Goal: Information Seeking & Learning: Compare options

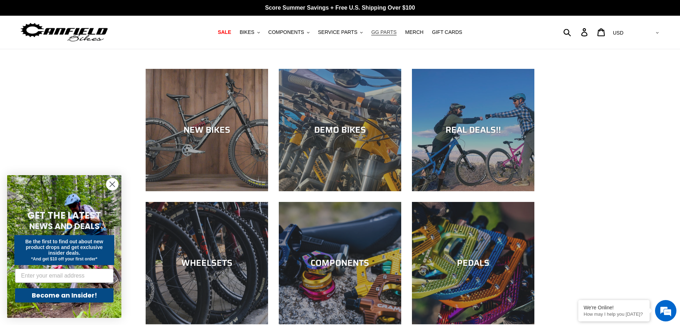
click at [377, 31] on span "GG PARTS" at bounding box center [383, 32] width 25 height 6
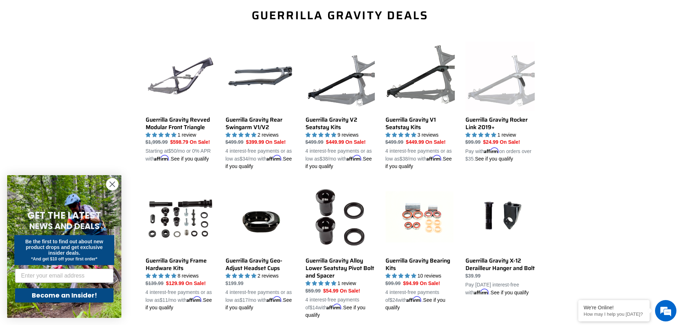
scroll to position [250, 0]
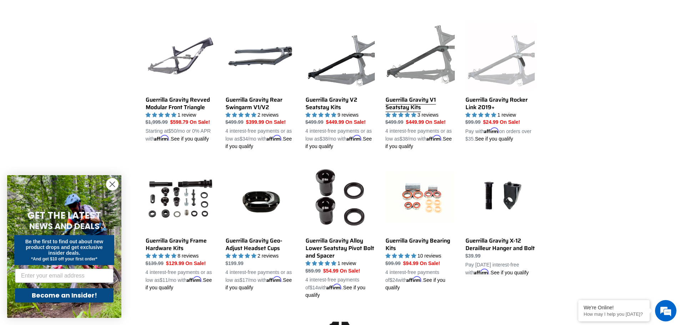
click at [403, 103] on link "Guerrilla Gravity V1 Seatstay Kits" at bounding box center [420, 86] width 69 height 129
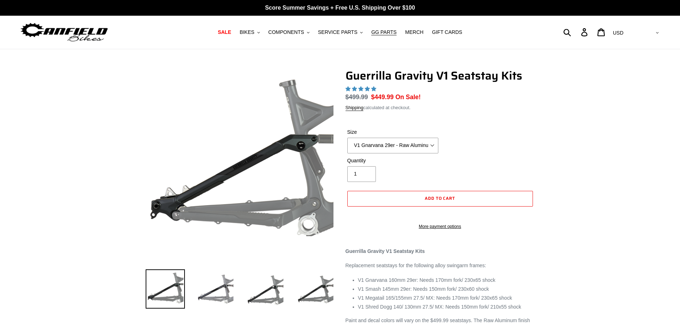
select select "highest-rating"
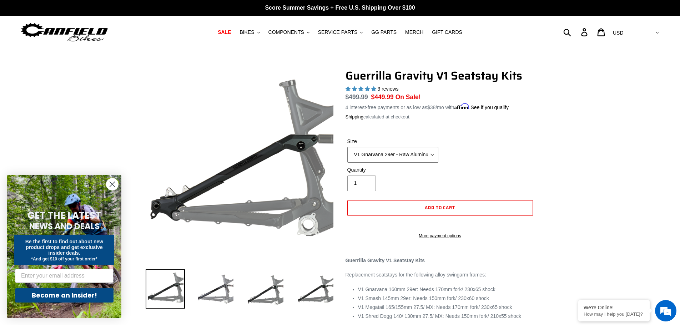
click at [405, 149] on select "V1 Gnarvana 29er - Raw Aluminum" at bounding box center [392, 155] width 91 height 16
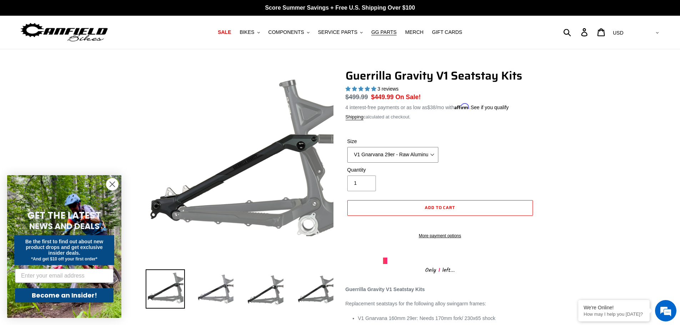
click at [405, 153] on select "V1 Gnarvana 29er - Raw Aluminum" at bounding box center [392, 155] width 91 height 16
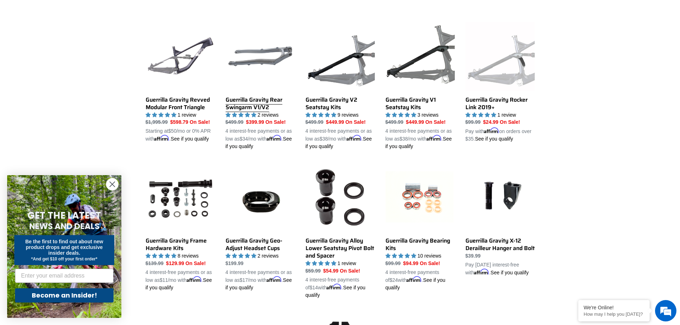
click at [229, 108] on link "Guerrilla Gravity Rear Swingarm V1/V2" at bounding box center [260, 86] width 69 height 129
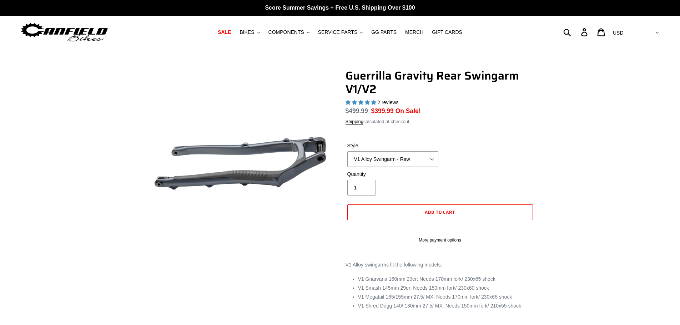
select select "highest-rating"
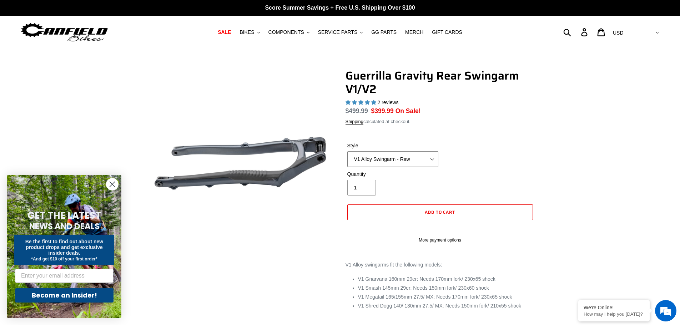
click at [371, 162] on select "V1 Alloy Swingarm - Raw V1 Alloy Swingarm - Black V2 Revved Carbon Swingarm - G…" at bounding box center [392, 159] width 91 height 16
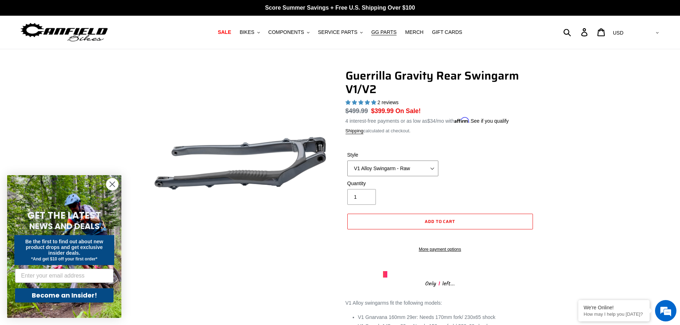
select select "V2 Revved Carbon Swingarm - Green"
click at [347, 161] on select "V1 Alloy Swingarm - Raw V1 Alloy Swingarm - Black V2 Revved Carbon Swingarm - G…" at bounding box center [392, 169] width 91 height 16
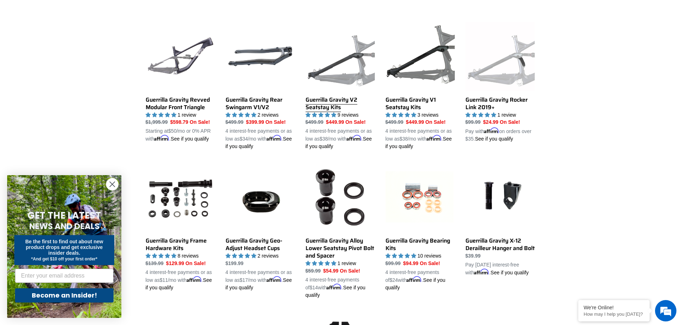
click at [335, 101] on link "Guerrilla Gravity V2 Seatstay Kits" at bounding box center [340, 86] width 69 height 129
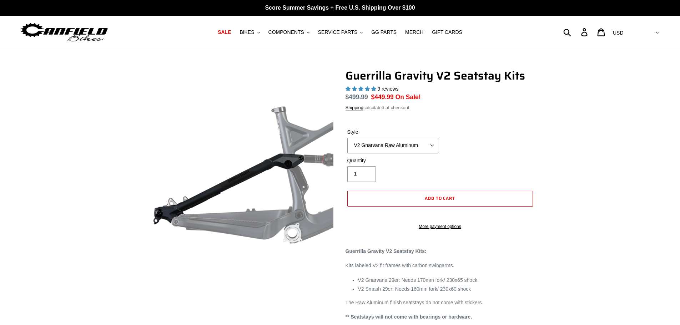
select select "highest-rating"
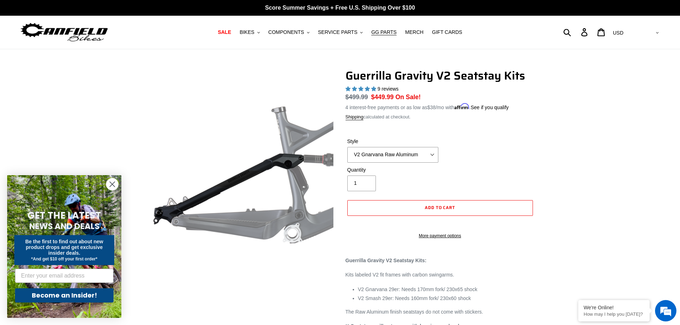
click at [392, 141] on label "Style" at bounding box center [392, 141] width 91 height 7
click at [392, 147] on select "V2 Gnarvana Raw Aluminum" at bounding box center [392, 155] width 91 height 16
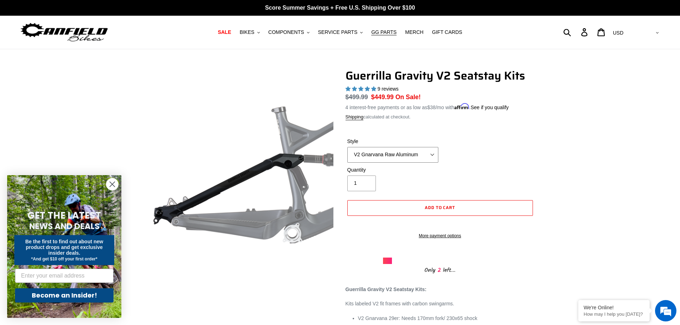
click at [394, 148] on select "V2 Gnarvana Raw Aluminum" at bounding box center [392, 155] width 91 height 16
click at [395, 151] on select "V2 Gnarvana Raw Aluminum" at bounding box center [392, 155] width 91 height 16
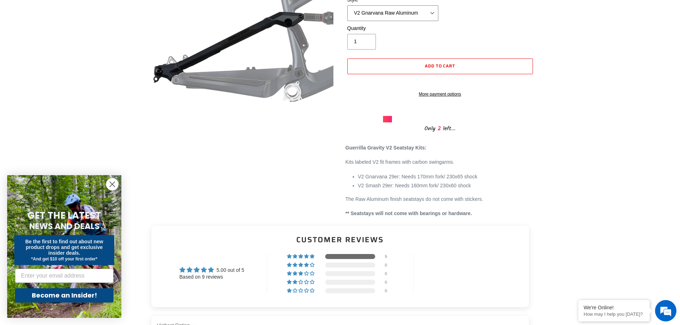
scroll to position [143, 0]
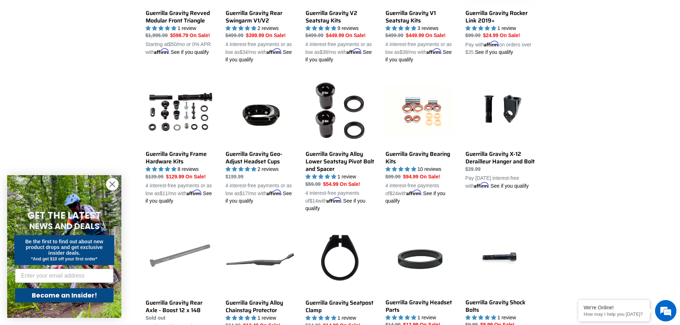
scroll to position [357, 0]
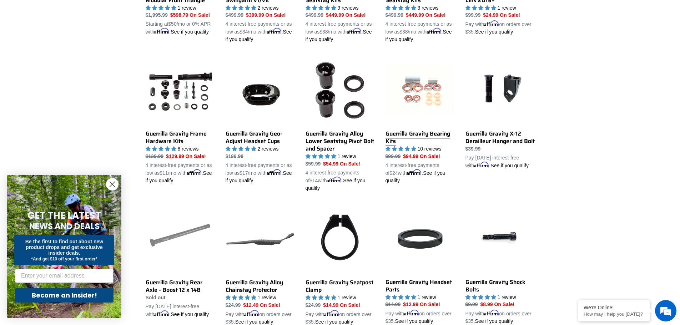
click at [440, 129] on link "Guerrilla Gravity Bearing Kits" at bounding box center [420, 120] width 69 height 129
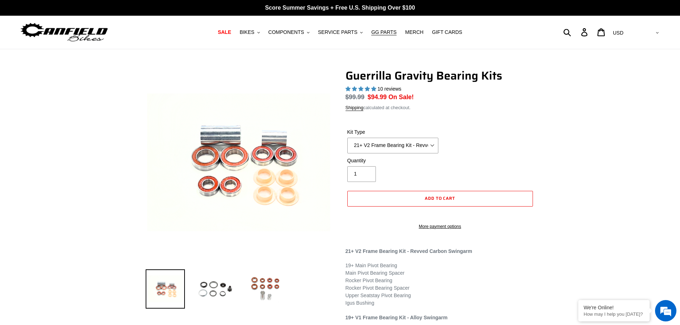
select select "highest-rating"
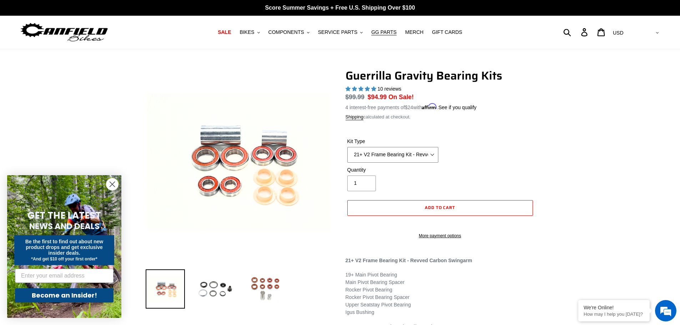
click at [434, 145] on div "Kit Type 21+ V2 Frame Bearing Kit - Revved Carbon Swingarm - (ETA [DATE]) 19+ V…" at bounding box center [393, 150] width 95 height 25
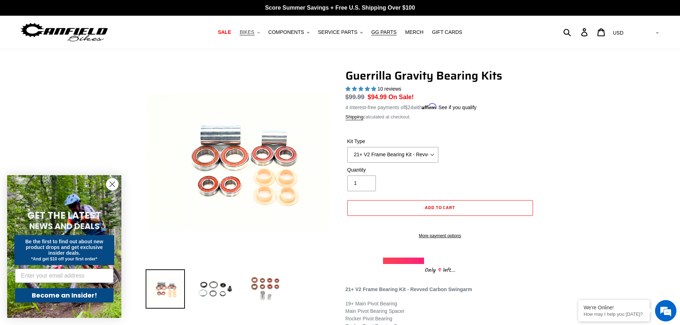
click at [250, 29] on span "BIKES" at bounding box center [247, 32] width 15 height 6
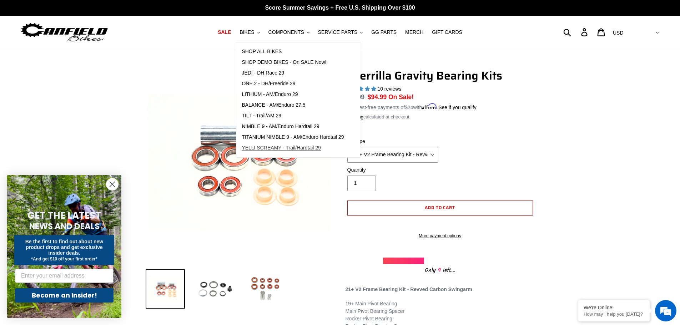
click at [283, 146] on span "YELLI SCREAMY - Trail/Hardtail 29" at bounding box center [281, 148] width 79 height 6
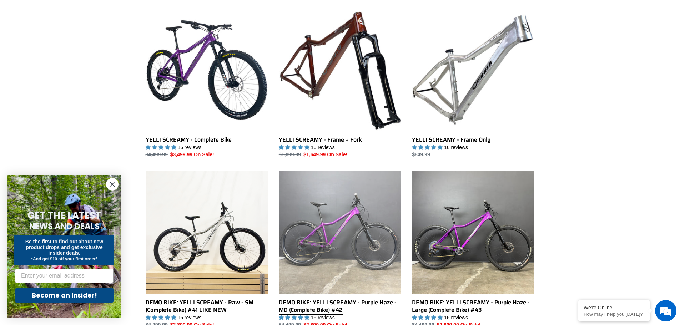
scroll to position [214, 0]
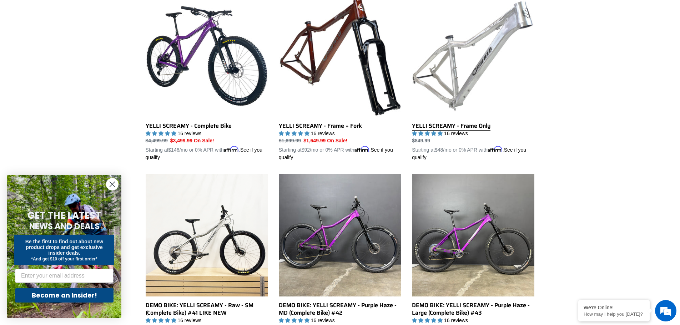
click at [479, 122] on link "YELLI SCREAMY - Frame Only" at bounding box center [473, 78] width 122 height 167
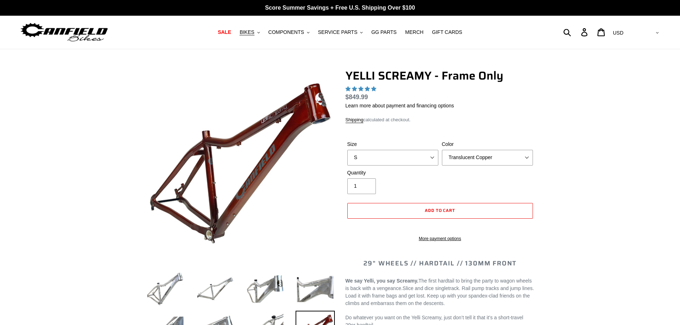
select select "highest-rating"
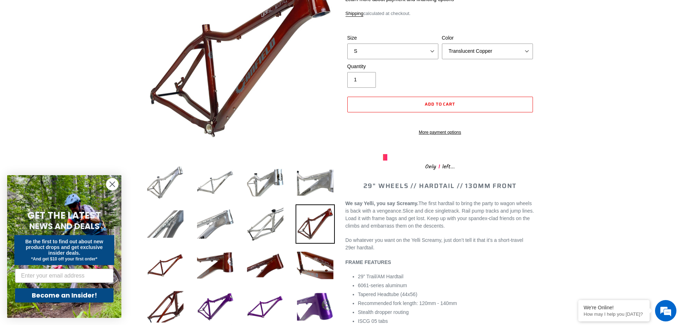
scroll to position [71, 0]
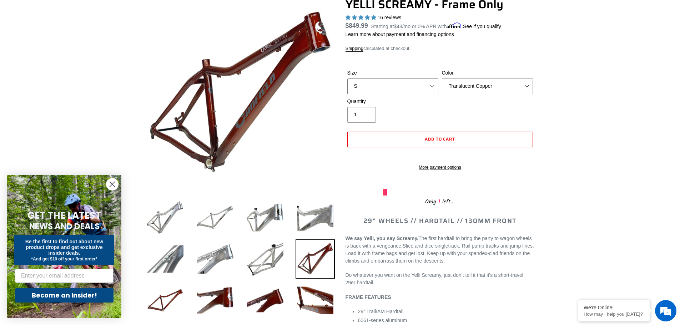
click at [428, 91] on select "S M L XL" at bounding box center [392, 87] width 91 height 16
select select "L"
click at [347, 79] on select "S M L XL" at bounding box center [392, 87] width 91 height 16
click at [466, 86] on select "Translucent Copper Purple Haze Raw" at bounding box center [487, 87] width 91 height 16
click at [442, 79] on select "Translucent Copper Purple Haze Raw" at bounding box center [487, 87] width 91 height 16
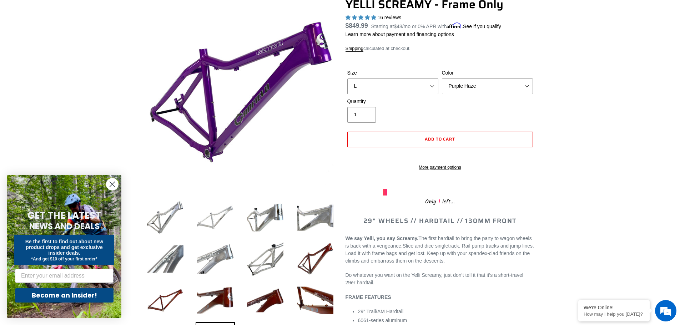
click at [213, 226] on img at bounding box center [215, 217] width 39 height 39
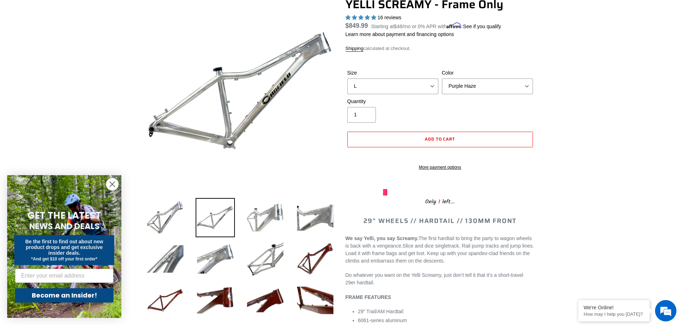
click at [261, 212] on img at bounding box center [265, 217] width 39 height 39
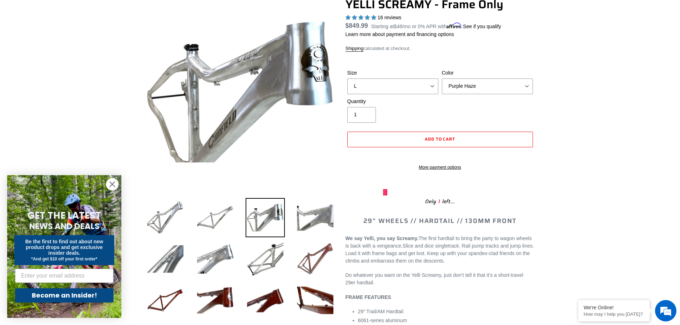
click at [304, 258] on img at bounding box center [315, 259] width 39 height 39
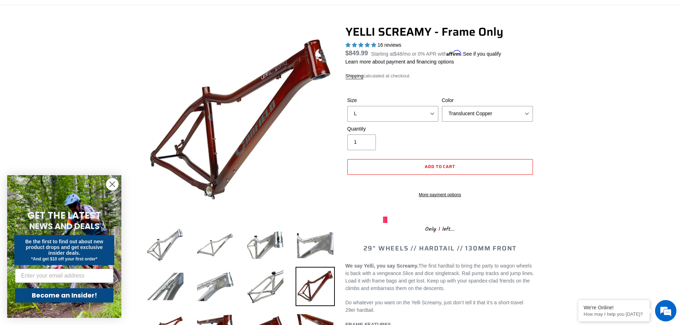
scroll to position [36, 0]
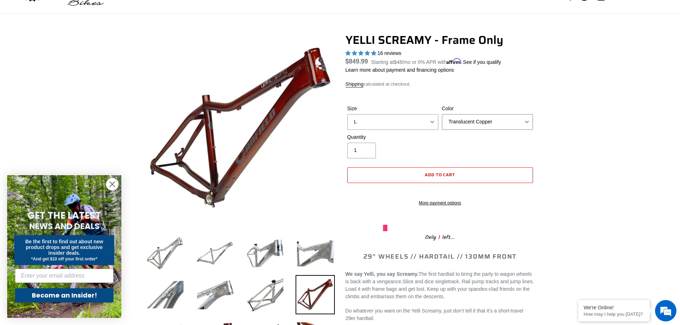
click at [468, 122] on select "Translucent Copper Purple Haze Raw" at bounding box center [487, 122] width 91 height 16
click at [442, 114] on select "Translucent Copper Purple Haze Raw" at bounding box center [487, 122] width 91 height 16
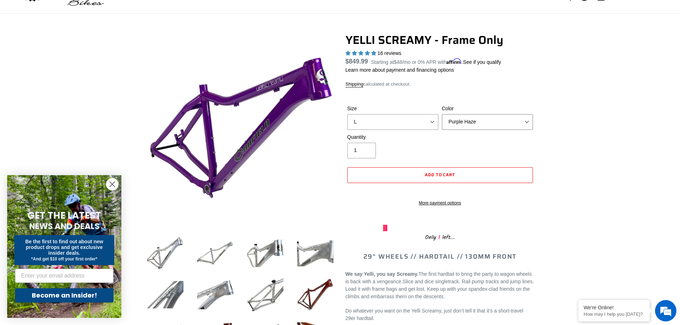
click at [467, 124] on select "Translucent Copper Purple Haze Raw" at bounding box center [487, 122] width 91 height 16
select select "Raw"
click at [442, 114] on select "Translucent Copper Purple Haze Raw" at bounding box center [487, 122] width 91 height 16
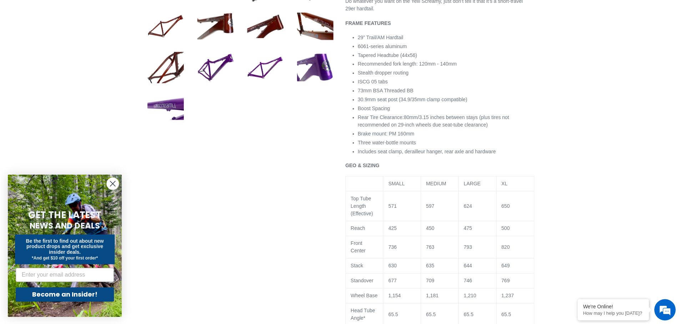
scroll to position [393, 0]
